Goal: Task Accomplishment & Management: Manage account settings

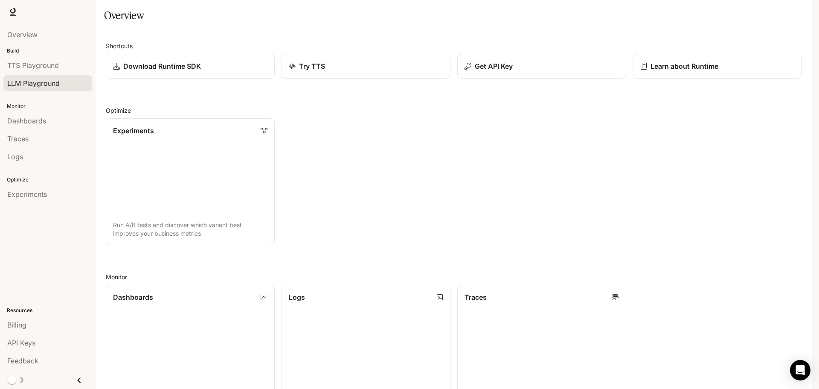
click at [53, 85] on span "LLM Playground" at bounding box center [33, 83] width 52 height 10
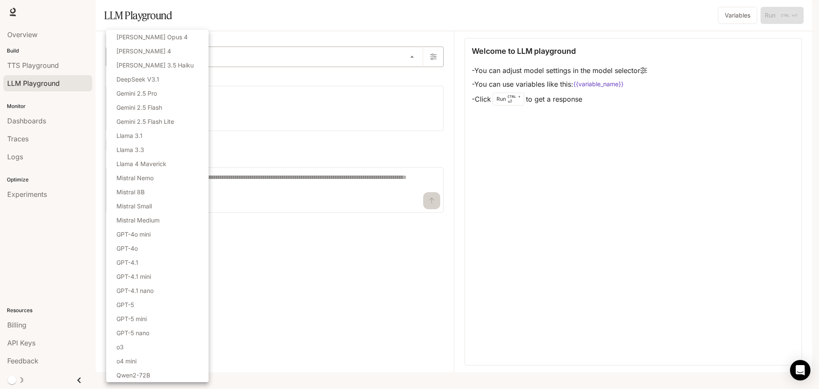
click at [371, 76] on body "Skip to main content Runtime Runtime Documentation Documentation Portal Overvie…" at bounding box center [409, 194] width 819 height 389
click at [447, 162] on div at bounding box center [409, 194] width 819 height 389
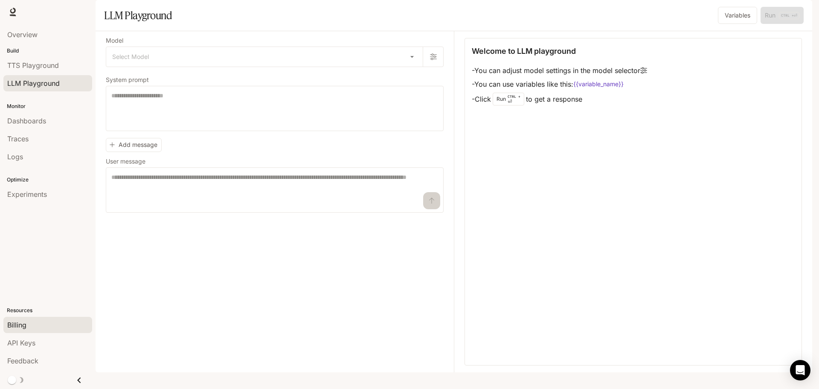
click at [17, 319] on link "Billing" at bounding box center [47, 324] width 89 height 16
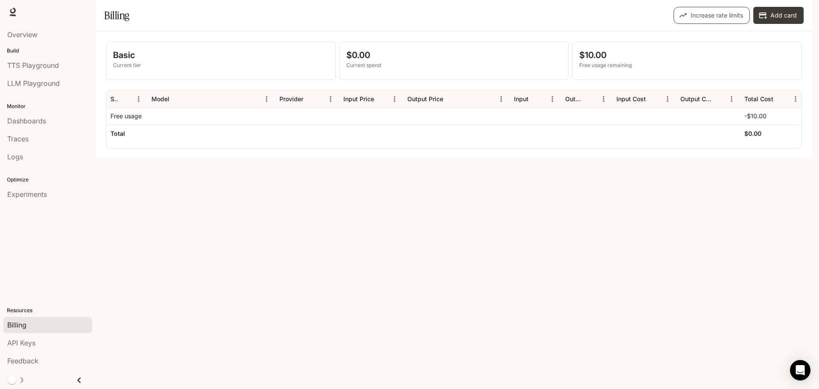
click at [728, 24] on button "Increase rate limits" at bounding box center [711, 15] width 76 height 17
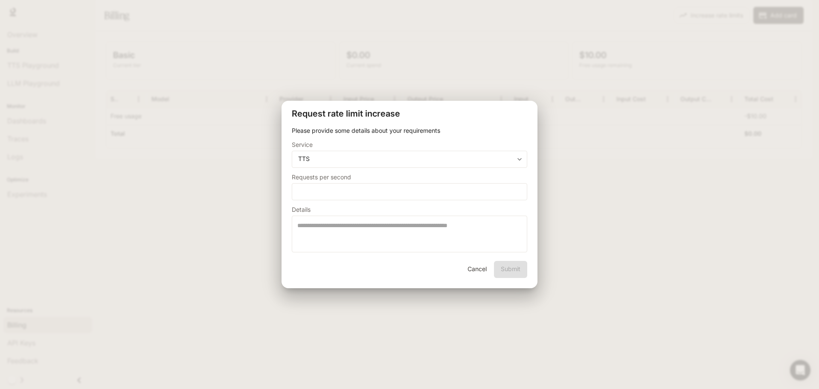
click at [476, 261] on button "Cancel" at bounding box center [476, 269] width 27 height 17
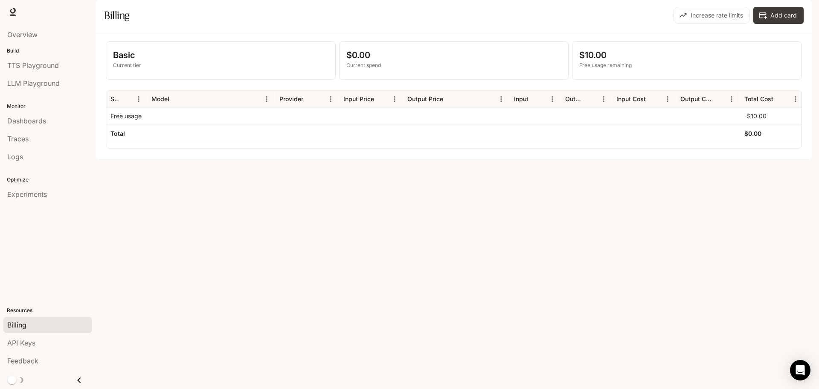
click at [766, 8] on span "Documentation" at bounding box center [762, 12] width 42 height 11
